Goal: Transaction & Acquisition: Purchase product/service

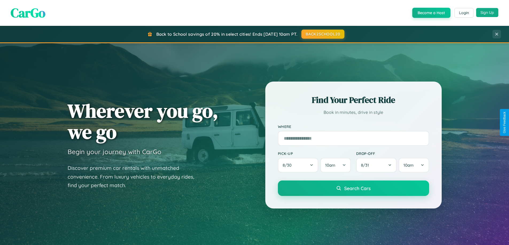
click at [487, 13] on button "Sign Up" at bounding box center [487, 12] width 22 height 9
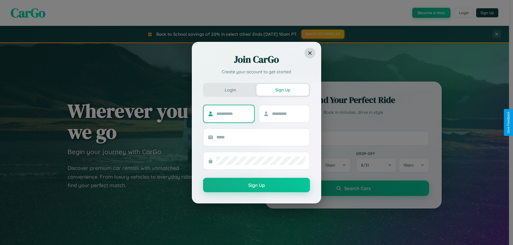
click at [233, 114] on input "text" at bounding box center [232, 114] width 33 height 9
type input "****"
click at [288, 114] on input "text" at bounding box center [288, 114] width 33 height 9
type input "*****"
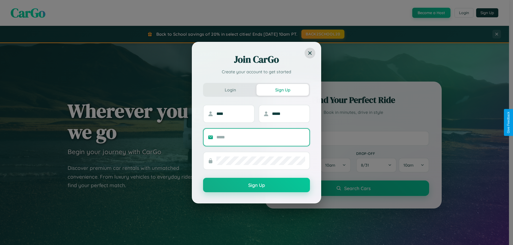
click at [261, 137] on input "text" at bounding box center [260, 137] width 89 height 9
type input "**********"
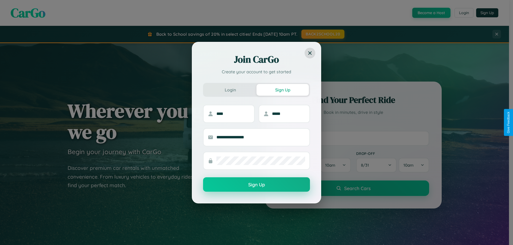
click at [256, 185] on button "Sign Up" at bounding box center [256, 185] width 107 height 14
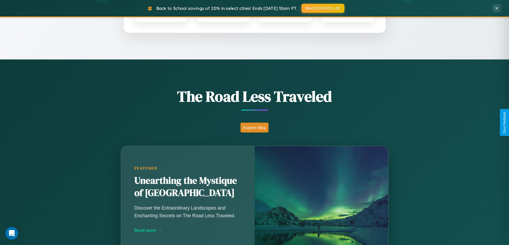
scroll to position [367, 0]
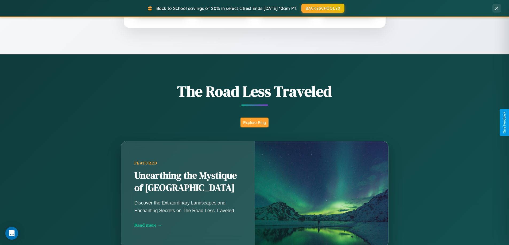
click at [254, 123] on button "Explore Blog" at bounding box center [254, 123] width 28 height 10
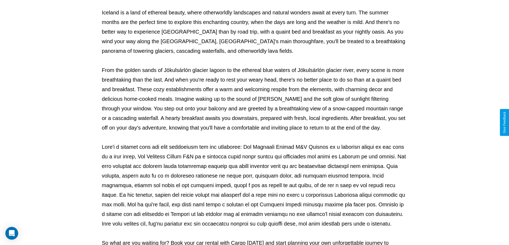
scroll to position [173, 0]
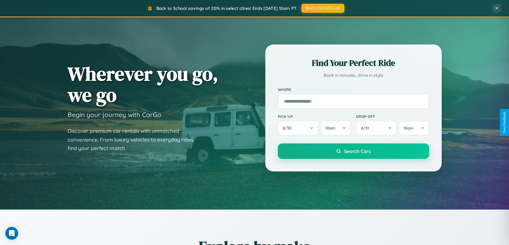
scroll to position [16, 0]
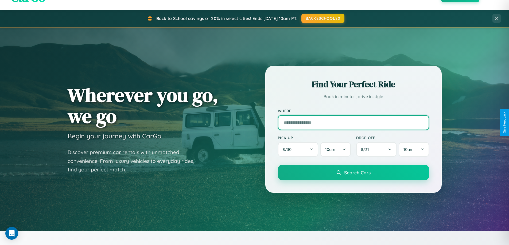
click at [353, 123] on input "text" at bounding box center [353, 122] width 151 height 15
type input "**********"
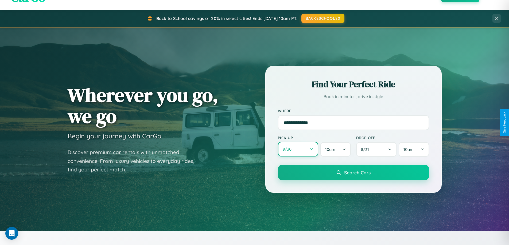
click at [298, 150] on button "8 / 30" at bounding box center [298, 149] width 41 height 15
select select "*"
select select "****"
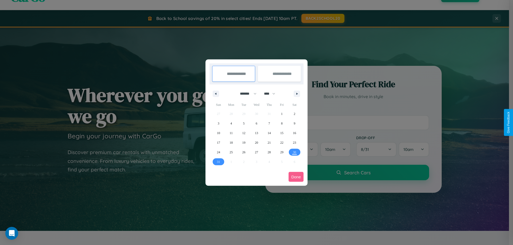
drag, startPoint x: 246, startPoint y: 94, endPoint x: 256, endPoint y: 107, distance: 17.1
click at [246, 94] on select "******* ******** ***** ***** *** **** **** ****** ********* ******* ******** **…" at bounding box center [247, 93] width 23 height 9
select select "*"
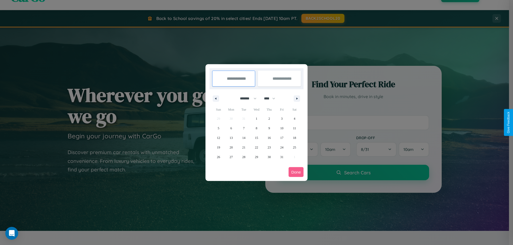
click at [272, 99] on select "**** **** **** **** **** **** **** **** **** **** **** **** **** **** **** ****…" at bounding box center [269, 98] width 16 height 9
select select "****"
click at [256, 147] on span "21" at bounding box center [256, 148] width 3 height 10
type input "**********"
click at [281, 147] on span "23" at bounding box center [281, 148] width 3 height 10
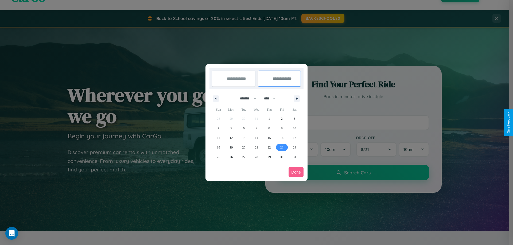
type input "**********"
click at [296, 172] on button "Done" at bounding box center [295, 172] width 15 height 10
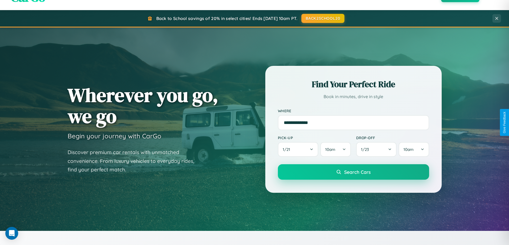
click at [353, 172] on span "Search Cars" at bounding box center [357, 172] width 26 height 6
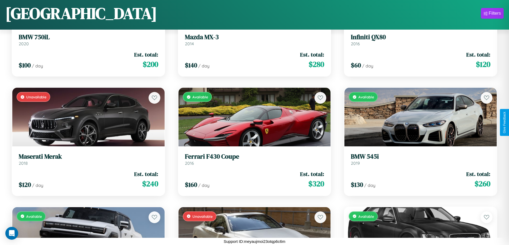
scroll to position [2706, 0]
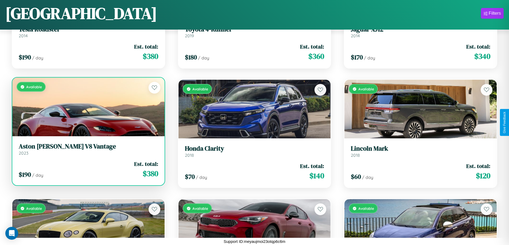
click at [88, 151] on h3 "Aston Martin V8 Vantage" at bounding box center [88, 147] width 139 height 8
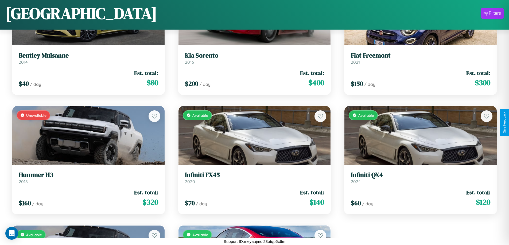
scroll to position [2945, 0]
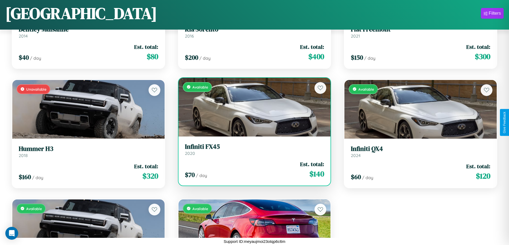
click at [252, 150] on h3 "Infiniti FX45" at bounding box center [254, 147] width 139 height 8
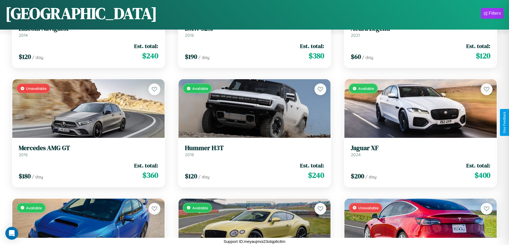
scroll to position [2227, 0]
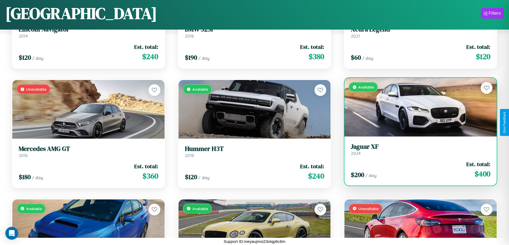
click at [417, 107] on div "Available" at bounding box center [420, 107] width 152 height 59
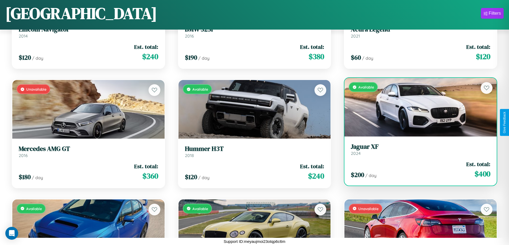
click at [417, 107] on div "Available" at bounding box center [420, 107] width 152 height 59
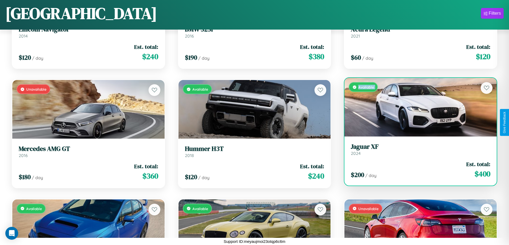
click at [417, 107] on div "Available" at bounding box center [420, 107] width 152 height 59
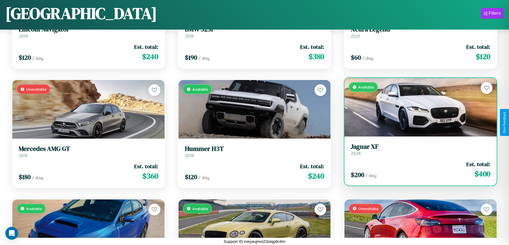
click at [417, 107] on div "Available" at bounding box center [420, 107] width 152 height 59
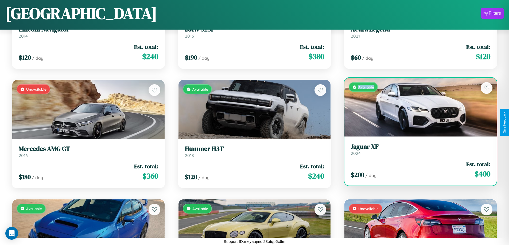
click at [417, 107] on div "Available" at bounding box center [420, 107] width 152 height 59
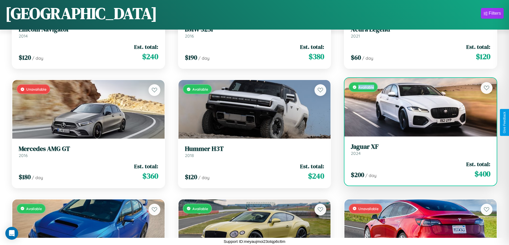
click at [417, 150] on h3 "Jaguar XF" at bounding box center [420, 147] width 139 height 8
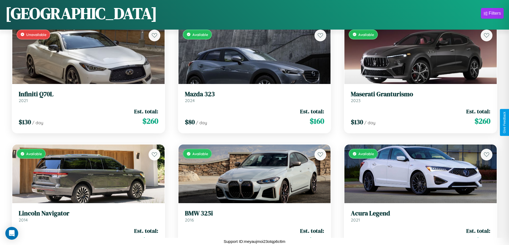
scroll to position [1988, 0]
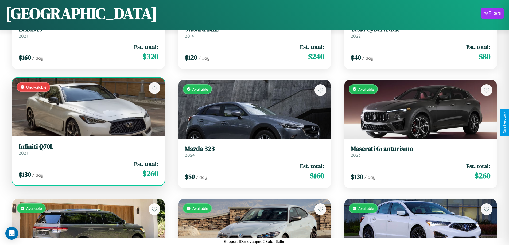
click at [88, 107] on div "Unavailable" at bounding box center [88, 107] width 152 height 59
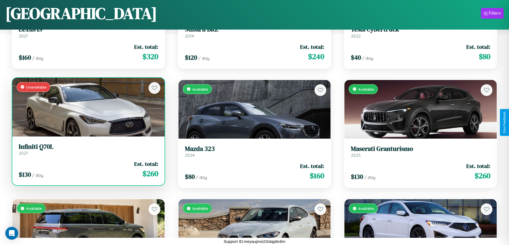
click at [88, 107] on div "Unavailable" at bounding box center [88, 107] width 152 height 59
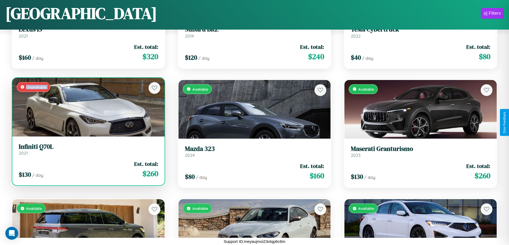
click at [88, 107] on div "Unavailable" at bounding box center [88, 107] width 152 height 59
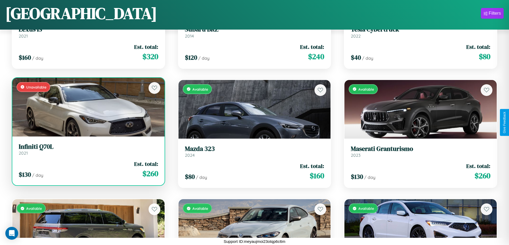
click at [88, 107] on div "Unavailable" at bounding box center [88, 107] width 152 height 59
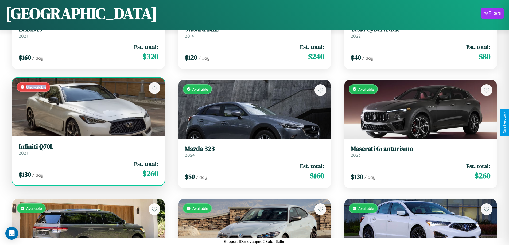
click at [88, 107] on div "Unavailable" at bounding box center [88, 107] width 152 height 59
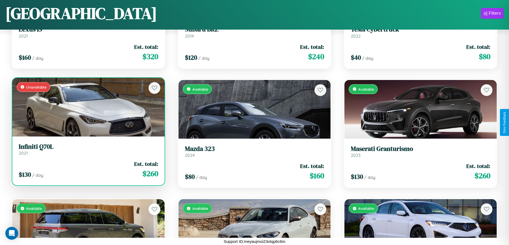
click at [88, 149] on h3 "Infiniti Q70L" at bounding box center [88, 147] width 139 height 8
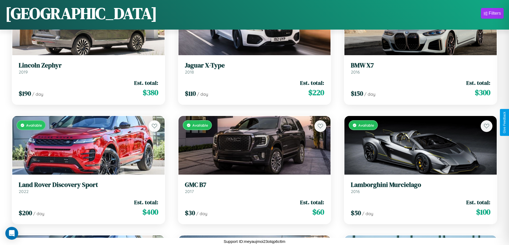
scroll to position [1390, 0]
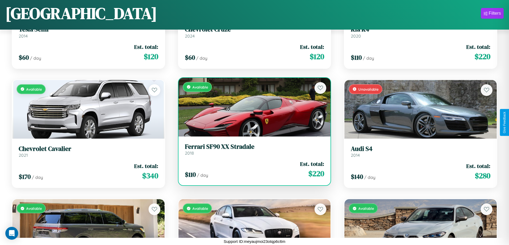
click at [252, 107] on div "Available" at bounding box center [254, 107] width 152 height 59
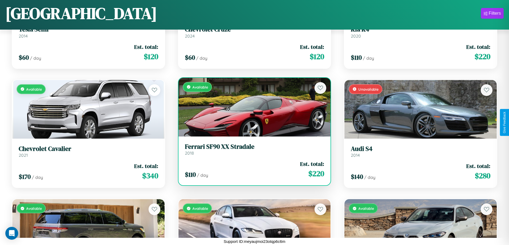
click at [252, 107] on div "Available" at bounding box center [254, 107] width 152 height 59
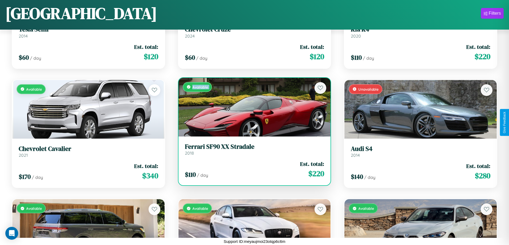
click at [252, 107] on div "Available" at bounding box center [254, 107] width 152 height 59
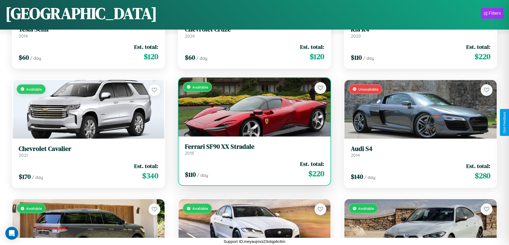
click at [252, 107] on div "Available" at bounding box center [254, 107] width 152 height 59
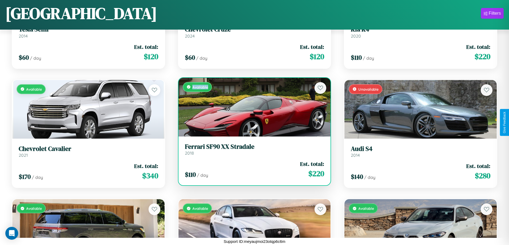
click at [252, 107] on div "Available" at bounding box center [254, 107] width 152 height 59
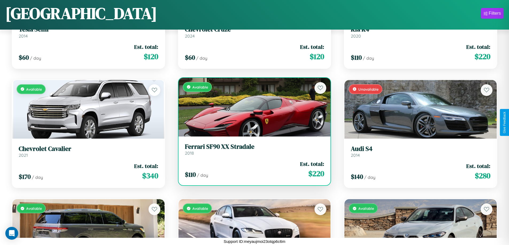
click at [252, 149] on h3 "Ferrari SF90 XX Stradale" at bounding box center [254, 147] width 139 height 8
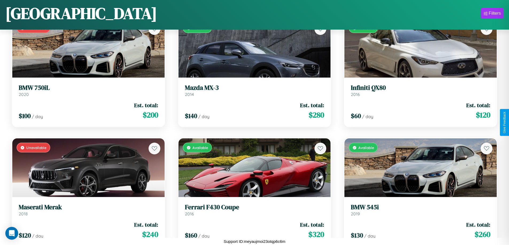
scroll to position [673, 0]
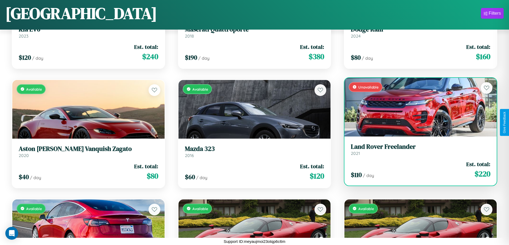
click at [417, 152] on link "Land Rover Freelander 2021" at bounding box center [420, 149] width 139 height 13
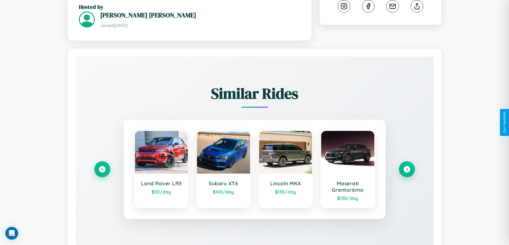
scroll to position [317, 0]
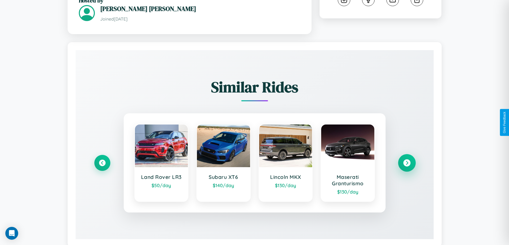
click at [406, 159] on icon at bounding box center [406, 162] width 7 height 7
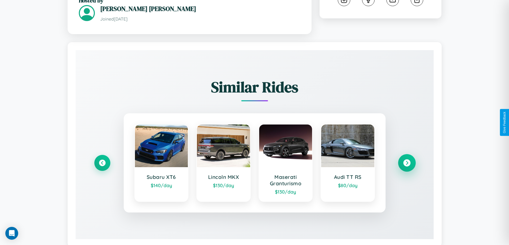
click at [406, 159] on icon at bounding box center [406, 162] width 7 height 7
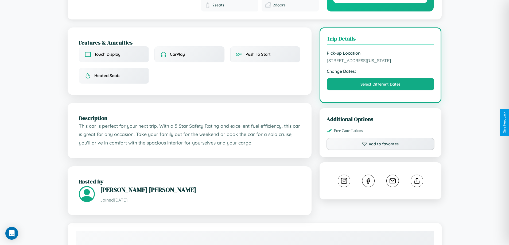
scroll to position [133, 0]
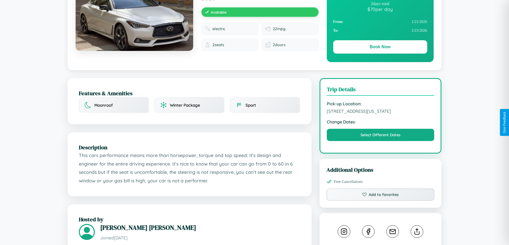
scroll to position [144, 0]
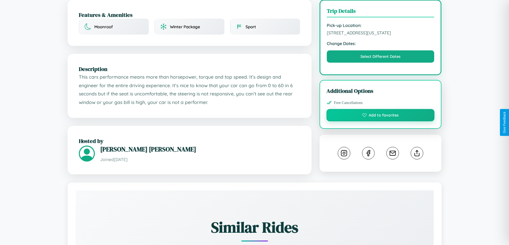
click at [380, 122] on button "Add to favorites" at bounding box center [380, 115] width 108 height 12
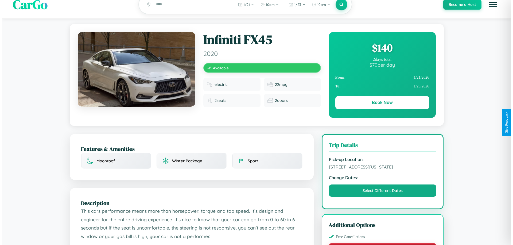
scroll to position [0, 0]
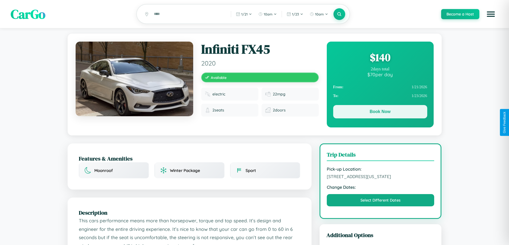
click at [380, 113] on button "Book Now" at bounding box center [380, 111] width 94 height 13
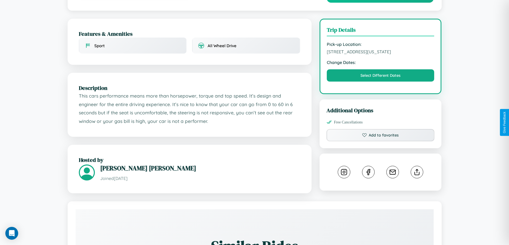
scroll to position [181, 0]
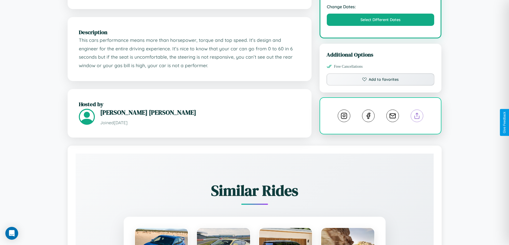
click at [417, 117] on line at bounding box center [417, 115] width 0 height 4
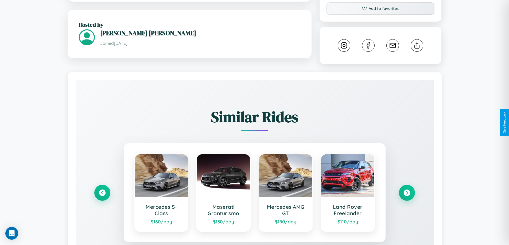
scroll to position [319, 0]
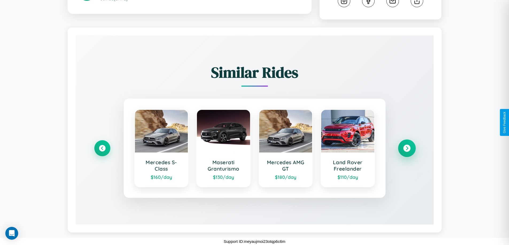
click at [406, 148] on icon at bounding box center [406, 148] width 7 height 7
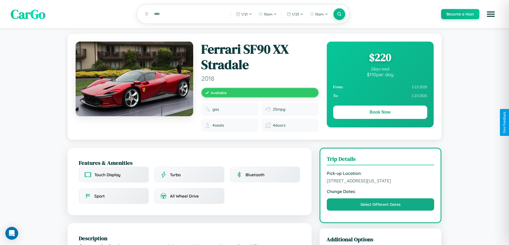
click at [380, 58] on div "$ 220" at bounding box center [380, 57] width 94 height 14
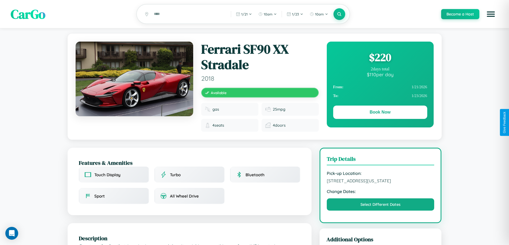
click at [380, 58] on div "$ 220" at bounding box center [380, 57] width 94 height 14
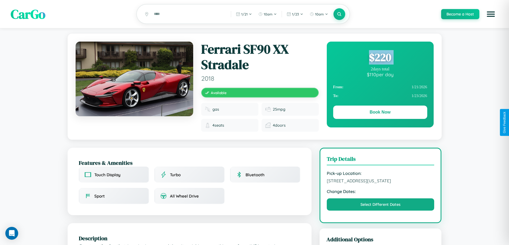
click at [380, 58] on div "$ 220" at bounding box center [380, 57] width 94 height 14
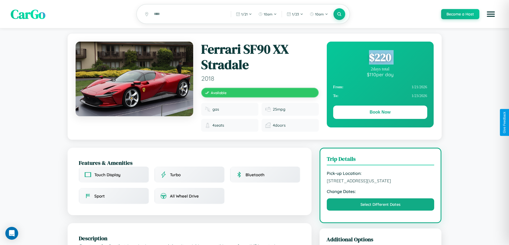
click at [380, 58] on div "$ 220" at bounding box center [380, 57] width 94 height 14
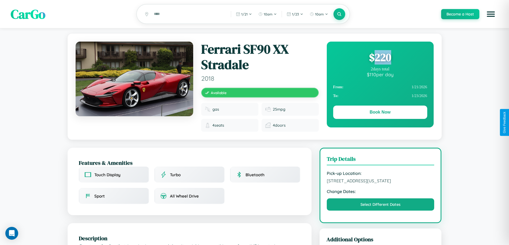
click at [380, 58] on div "$ 220" at bounding box center [380, 57] width 94 height 14
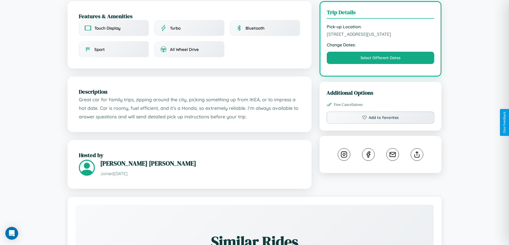
scroll to position [148, 0]
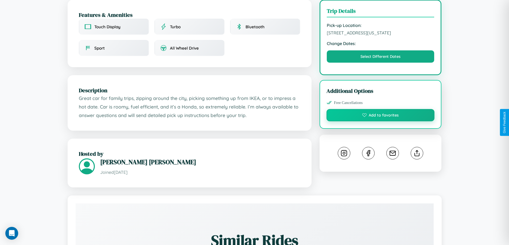
click at [380, 122] on button "Add to favorites" at bounding box center [380, 115] width 108 height 12
